Goal: Task Accomplishment & Management: Use online tool/utility

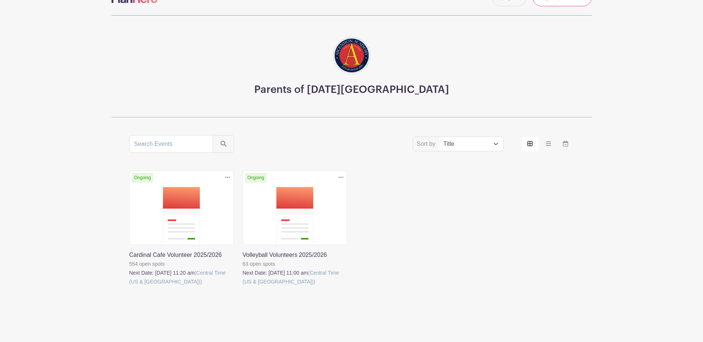
scroll to position [31, 0]
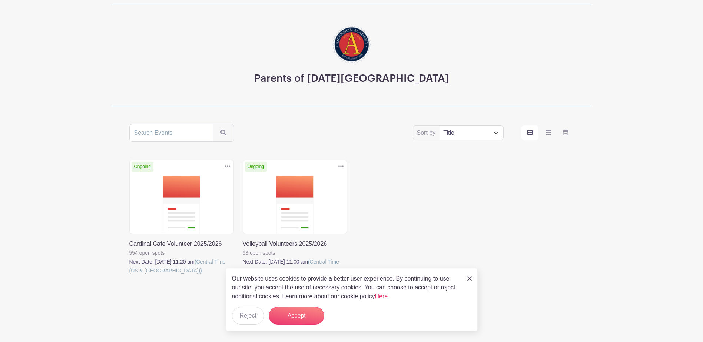
click at [469, 280] on img at bounding box center [469, 279] width 4 height 4
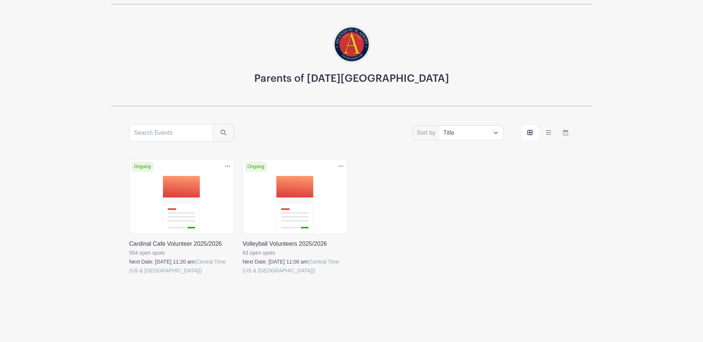
click at [129, 275] on link at bounding box center [129, 275] width 0 height 0
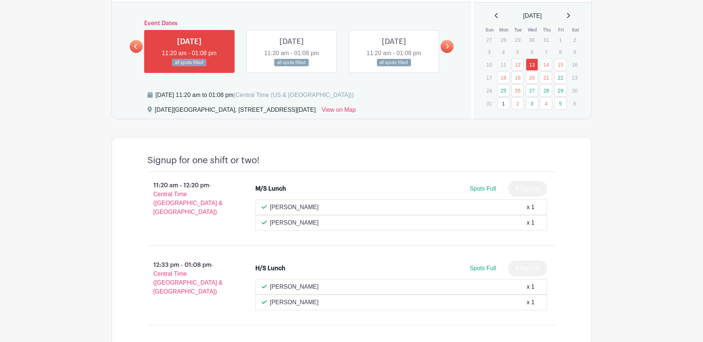
scroll to position [371, 0]
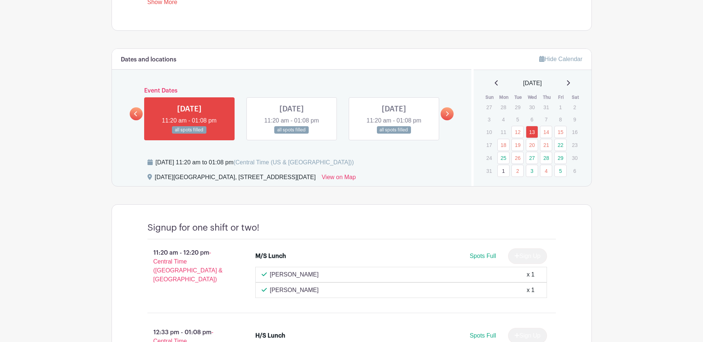
click at [447, 114] on icon at bounding box center [446, 114] width 3 height 6
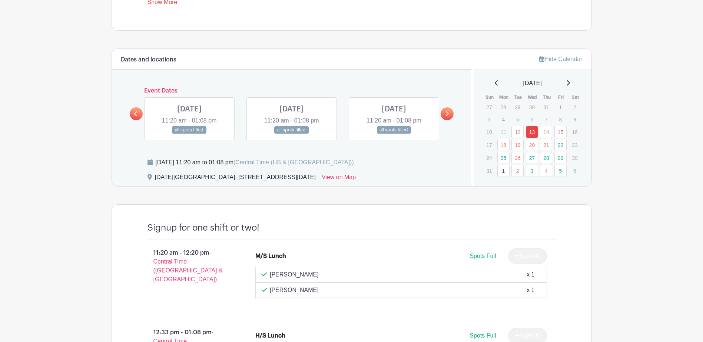
click at [447, 114] on icon at bounding box center [446, 114] width 3 height 6
click at [292, 134] on link at bounding box center [292, 134] width 0 height 0
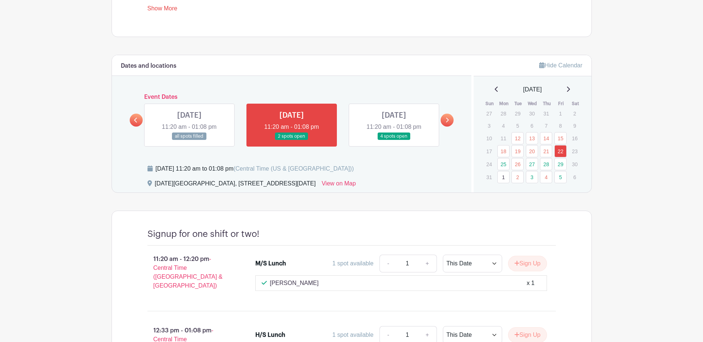
scroll to position [354, 0]
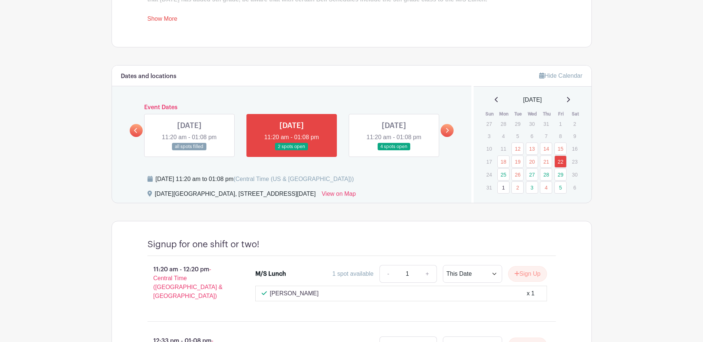
click at [445, 129] on icon at bounding box center [446, 131] width 3 height 6
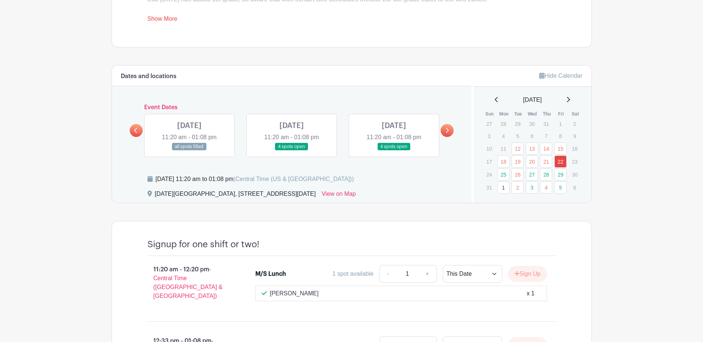
click at [445, 129] on icon at bounding box center [446, 131] width 3 height 6
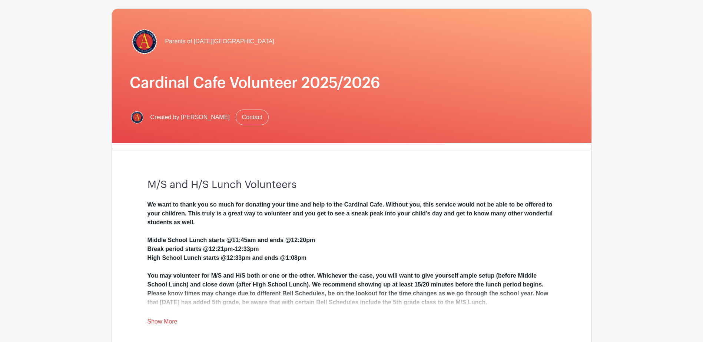
scroll to position [0, 0]
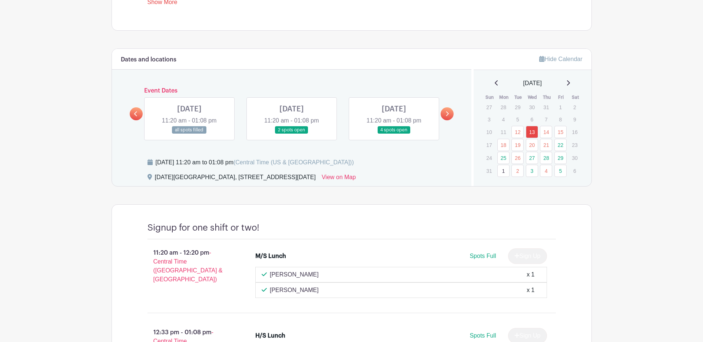
scroll to position [31, 0]
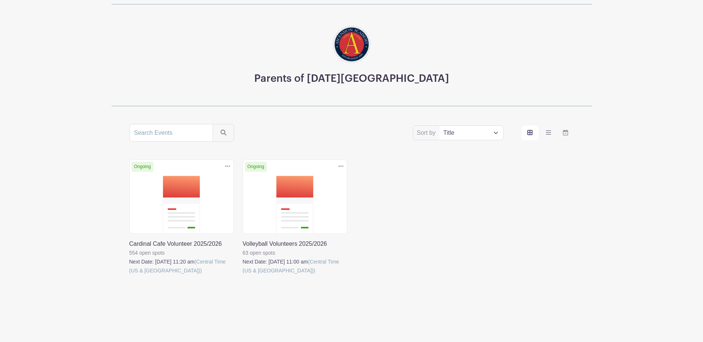
click at [243, 275] on link at bounding box center [243, 275] width 0 height 0
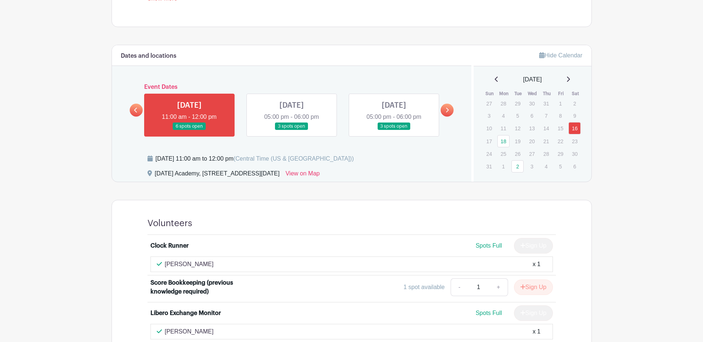
scroll to position [372, 0]
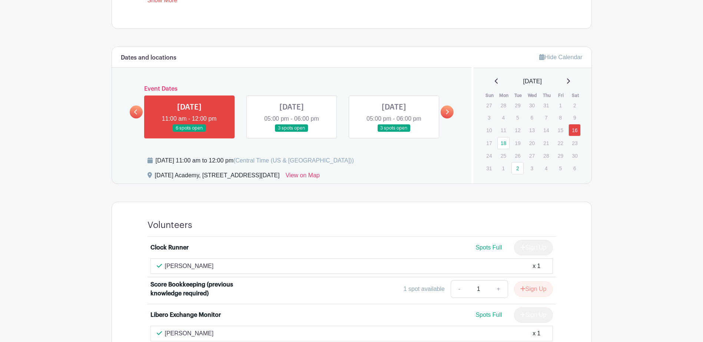
click at [292, 132] on link at bounding box center [292, 132] width 0 height 0
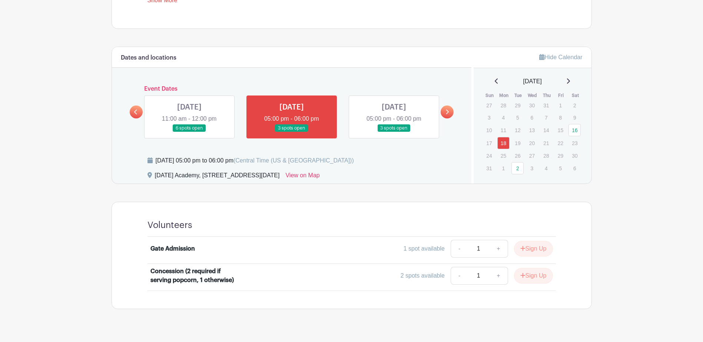
scroll to position [386, 0]
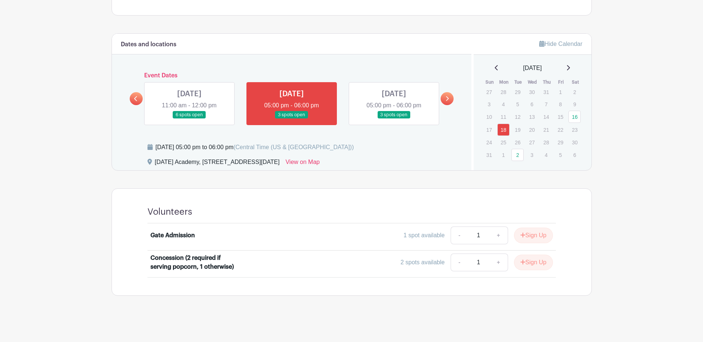
click at [394, 119] on link at bounding box center [394, 119] width 0 height 0
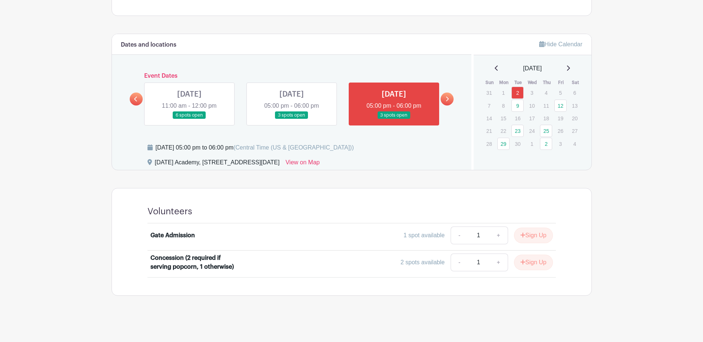
scroll to position [385, 0]
click at [447, 99] on icon at bounding box center [446, 99] width 3 height 6
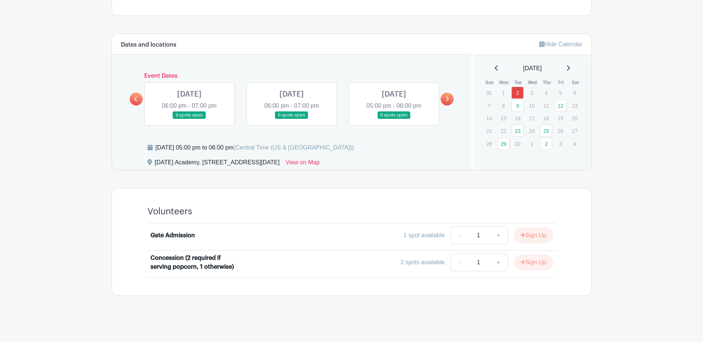
click at [189, 119] on link at bounding box center [189, 119] width 0 height 0
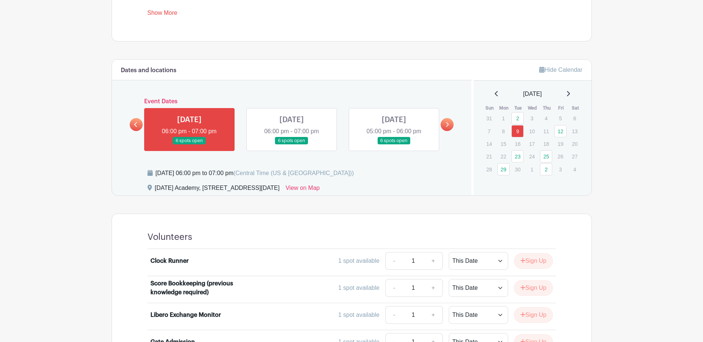
scroll to position [348, 0]
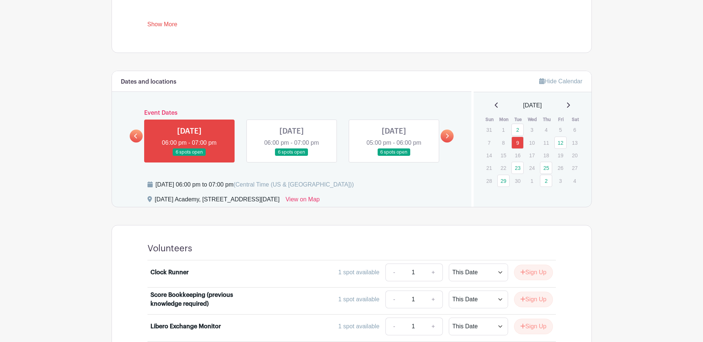
click at [292, 156] on link at bounding box center [292, 156] width 0 height 0
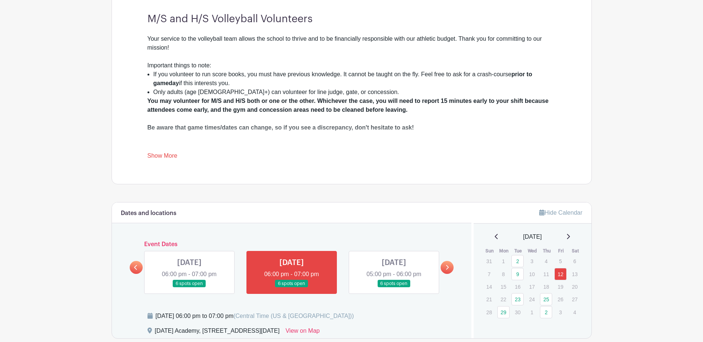
scroll to position [200, 0]
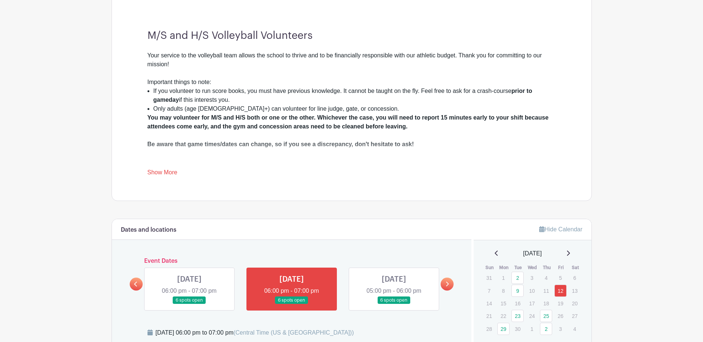
click at [165, 176] on link "Show More" at bounding box center [162, 173] width 30 height 9
